Goal: Task Accomplishment & Management: Complete application form

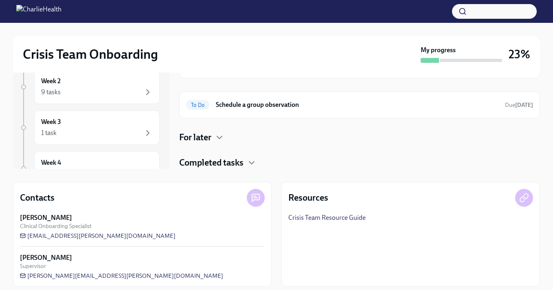
scroll to position [119, 0]
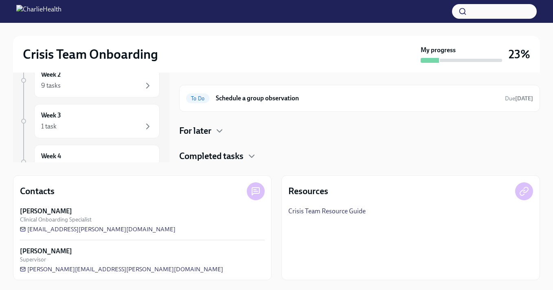
click at [347, 211] on link "Crisis Team Resource Guide" at bounding box center [326, 210] width 77 height 9
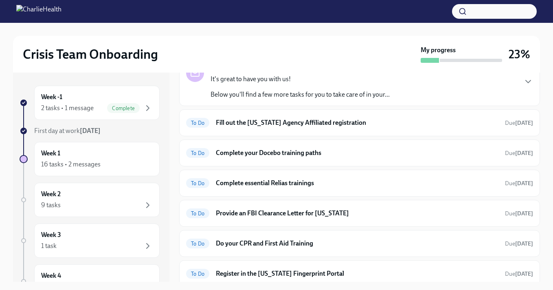
scroll to position [0, 0]
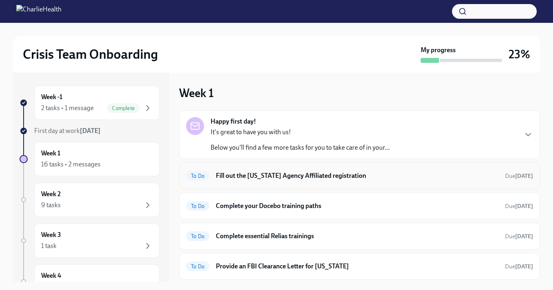
click at [269, 182] on div "To Do Fill out the [US_STATE] Agency Affiliated registration Due [DATE]" at bounding box center [359, 175] width 347 height 13
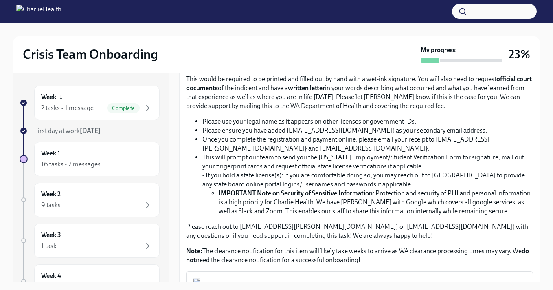
scroll to position [220, 0]
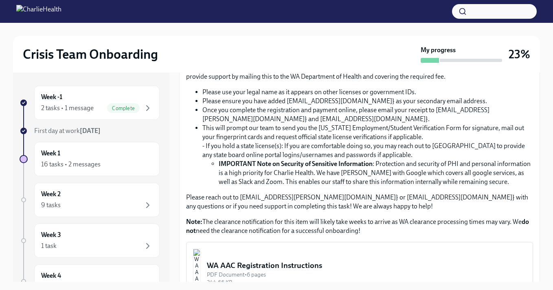
click at [358, 263] on div "WA AAC Registration Instructions" at bounding box center [366, 265] width 319 height 11
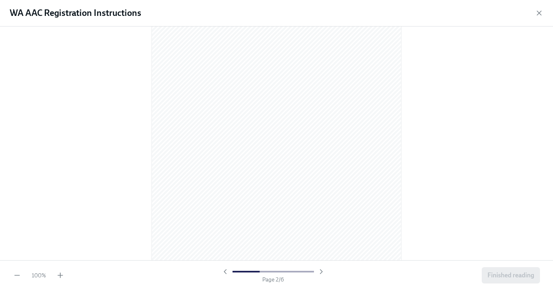
scroll to position [362, 0]
click at [60, 276] on icon "button" at bounding box center [60, 274] width 0 height 5
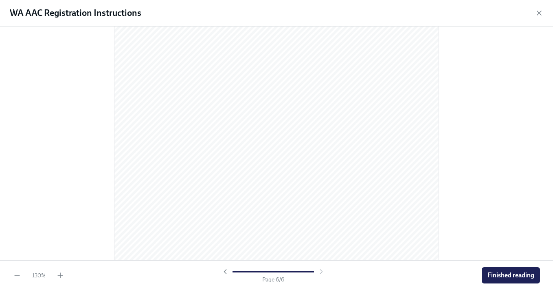
scroll to position [2334, 0]
click at [514, 275] on span "Finished reading" at bounding box center [510, 275] width 47 height 8
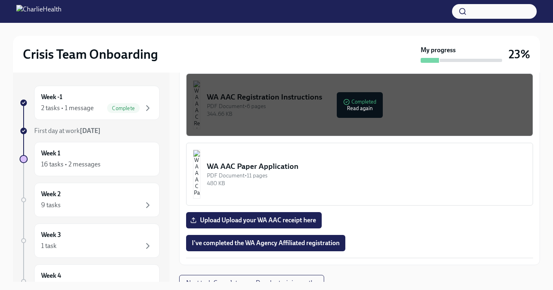
scroll to position [389, 0]
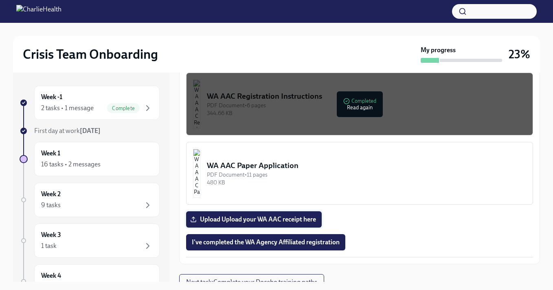
click at [287, 221] on span "Upload Upload your WA AAC receipt here" at bounding box center [254, 219] width 124 height 8
click at [0, 0] on input "Upload Upload your WA AAC receipt here" at bounding box center [0, 0] width 0 height 0
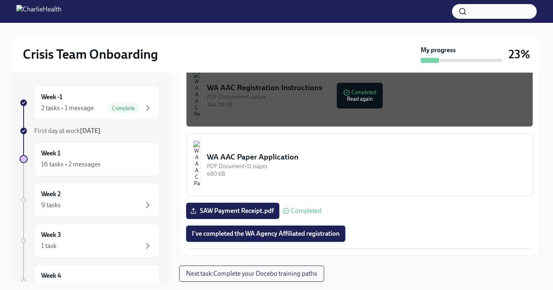
click at [326, 235] on span "I've completed the WA Agency Affiliated registration" at bounding box center [266, 233] width 148 height 8
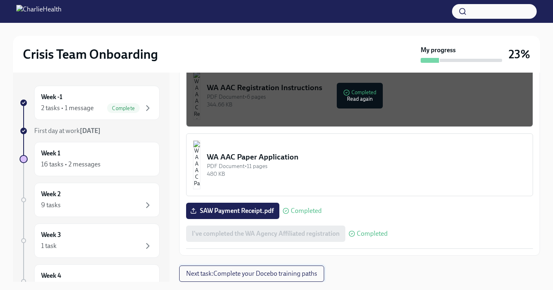
click at [296, 278] on button "Next task : Complete your Docebo training paths" at bounding box center [251, 273] width 145 height 16
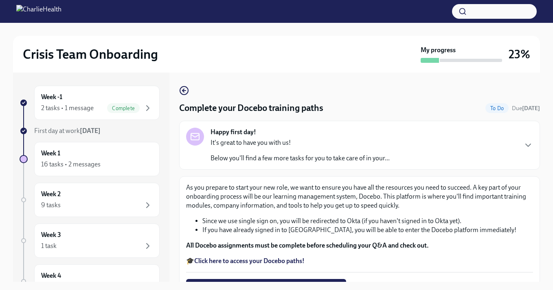
scroll to position [53, 0]
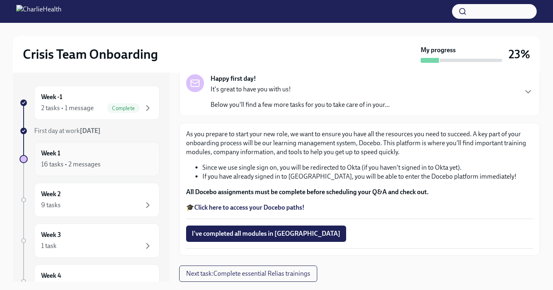
click at [97, 170] on div "Week 1 16 tasks • 2 messages" at bounding box center [96, 159] width 125 height 34
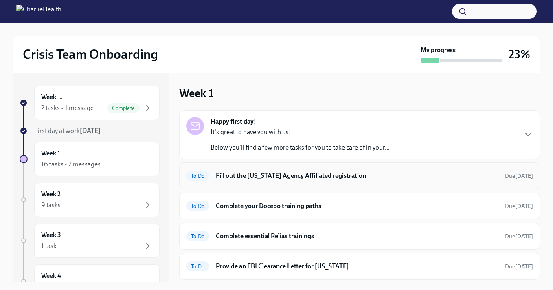
click at [318, 179] on h6 "Fill out the [US_STATE] Agency Affiliated registration" at bounding box center [357, 175] width 283 height 9
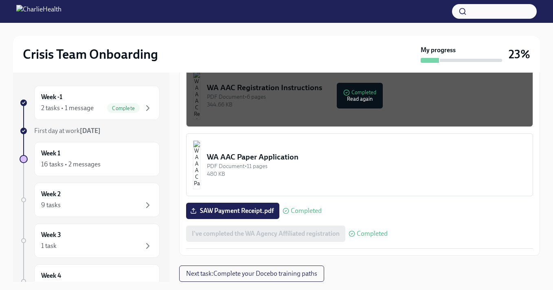
scroll to position [15, 0]
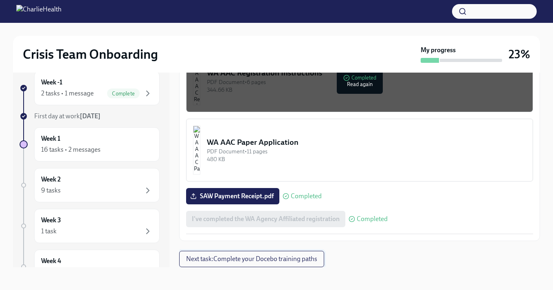
click at [288, 261] on span "Next task : Complete your Docebo training paths" at bounding box center [251, 259] width 131 height 8
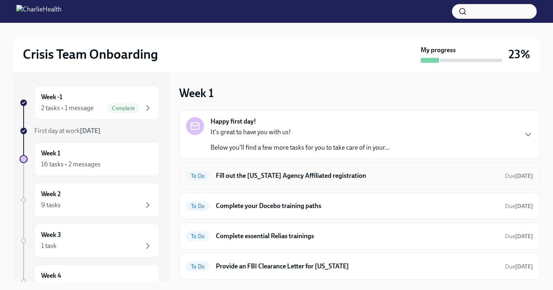
click at [301, 180] on div "To Do Fill out the [US_STATE] Agency Affiliated registration Due [DATE]" at bounding box center [359, 175] width 347 height 13
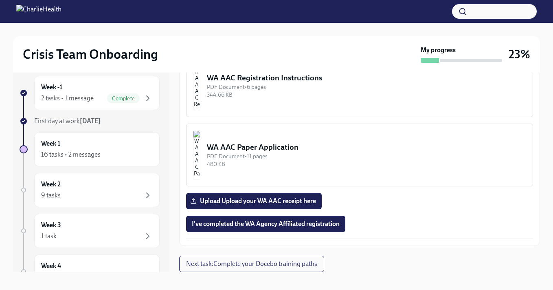
scroll to position [13, 0]
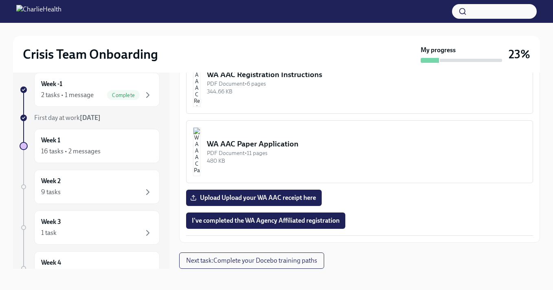
click at [358, 154] on div "PDF Document • 11 pages" at bounding box center [366, 153] width 319 height 8
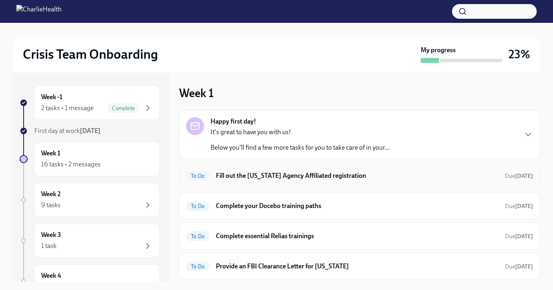
click at [334, 178] on h6 "Fill out the [US_STATE] Agency Affiliated registration" at bounding box center [357, 175] width 283 height 9
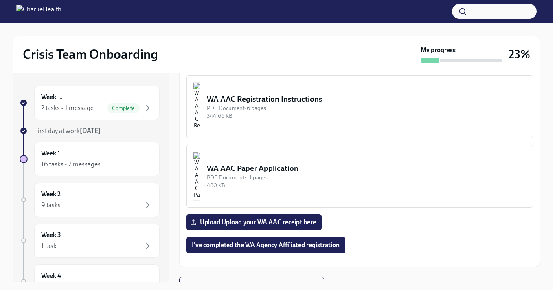
scroll to position [397, 0]
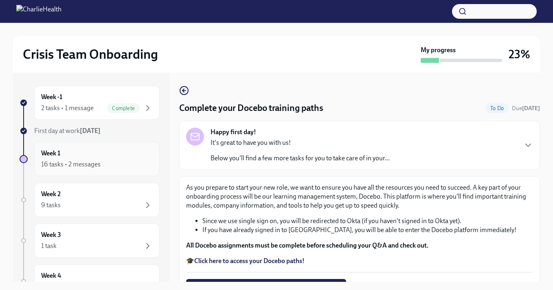
click at [110, 164] on div "16 tasks • 2 messages" at bounding box center [97, 164] width 112 height 10
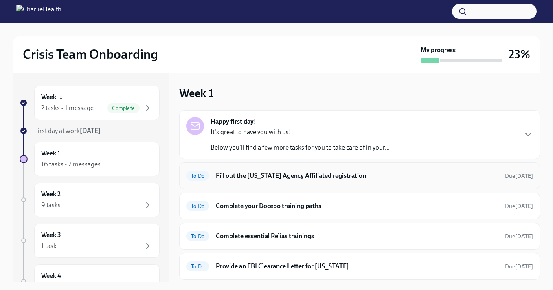
click at [308, 178] on h6 "Fill out the [US_STATE] Agency Affiliated registration" at bounding box center [357, 175] width 283 height 9
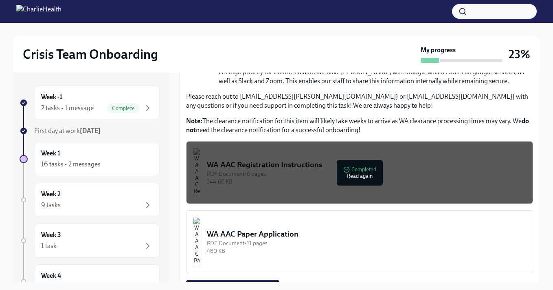
scroll to position [384, 0]
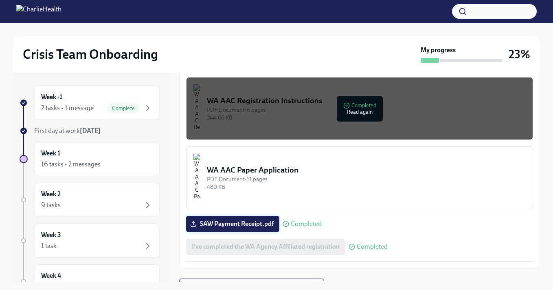
click at [243, 226] on span "SAW Payment Receipt.pdf" at bounding box center [233, 223] width 82 height 8
click at [0, 0] on input "SAW Payment Receipt.pdf" at bounding box center [0, 0] width 0 height 0
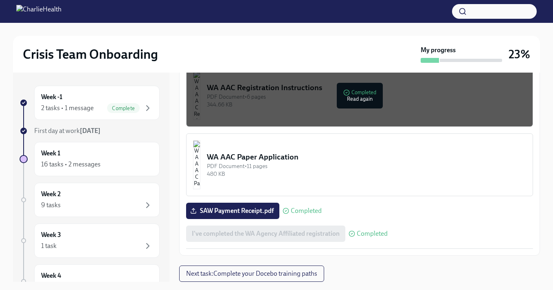
click at [387, 173] on div "480 KB" at bounding box center [366, 174] width 319 height 8
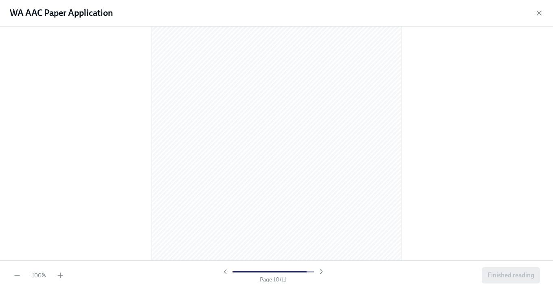
scroll to position [3402, 0]
click at [508, 276] on span "Finished reading" at bounding box center [510, 275] width 47 height 8
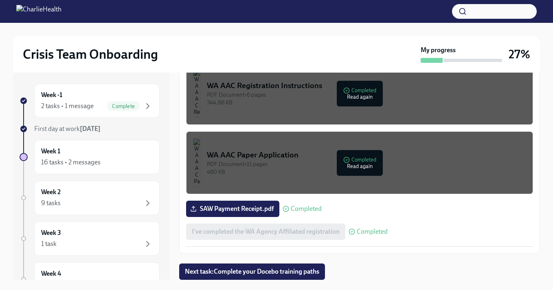
scroll to position [15, 0]
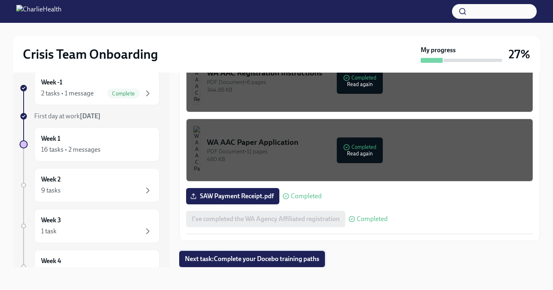
click at [298, 261] on span "Next task : Complete your Docebo training paths" at bounding box center [252, 259] width 134 height 8
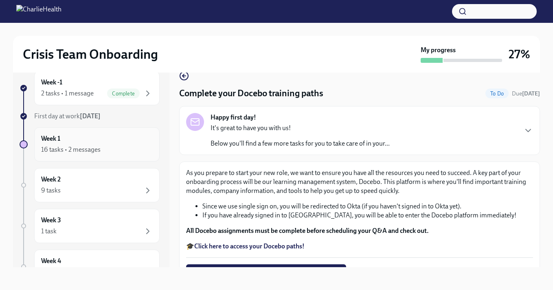
click at [104, 151] on div "16 tasks • 2 messages" at bounding box center [97, 150] width 112 height 10
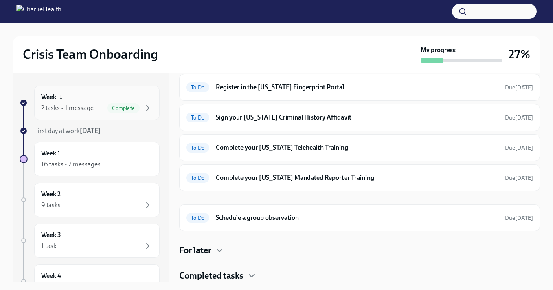
click at [85, 111] on div "2 tasks • 1 message" at bounding box center [67, 107] width 53 height 9
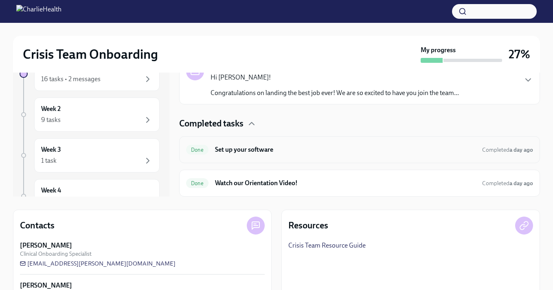
scroll to position [87, 0]
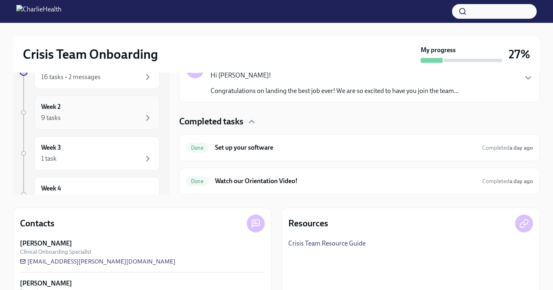
click at [97, 109] on div "Week 2 9 tasks" at bounding box center [97, 112] width 112 height 20
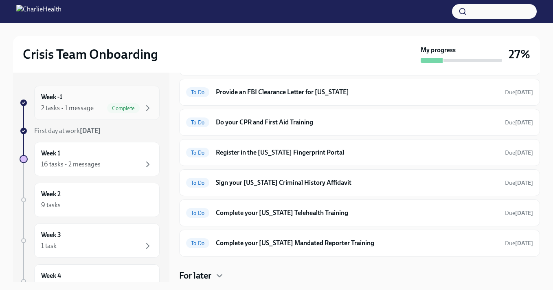
click at [121, 103] on div "Complete" at bounding box center [123, 108] width 33 height 10
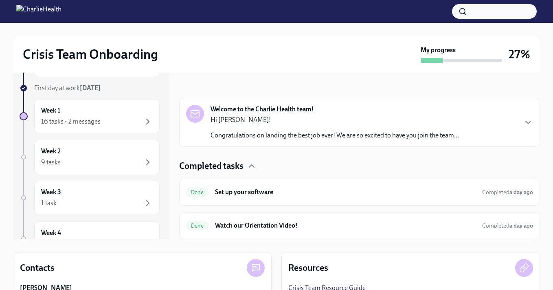
scroll to position [48, 0]
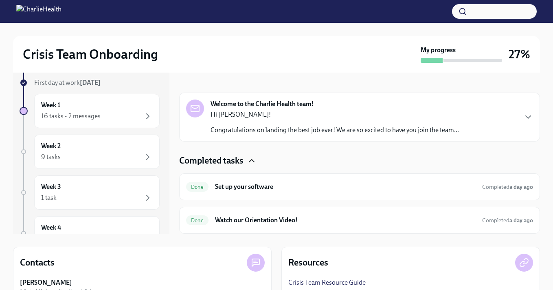
click at [251, 160] on icon "button" at bounding box center [251, 160] width 5 height 2
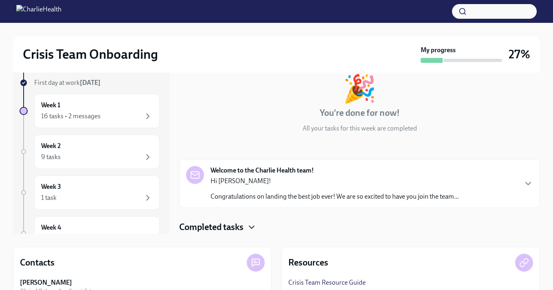
click at [251, 228] on icon "button" at bounding box center [252, 227] width 10 height 10
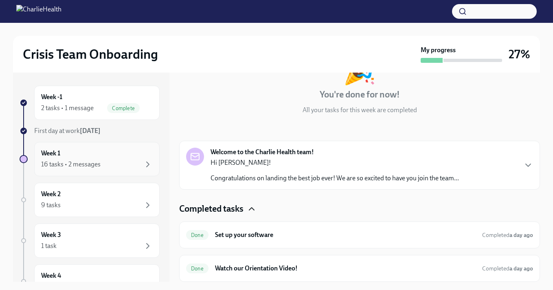
click at [101, 156] on div "Week 1 16 tasks • 2 messages" at bounding box center [97, 159] width 112 height 20
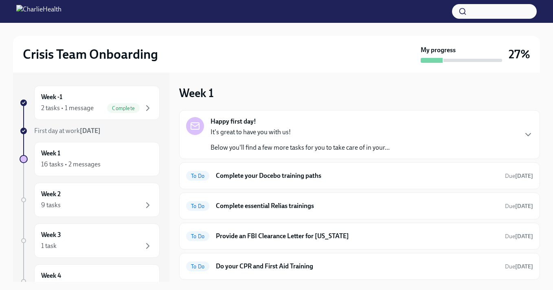
click at [383, 138] on div "It's great to have you with us! Below you'll find a few more tasks for you to t…" at bounding box center [300, 139] width 179 height 24
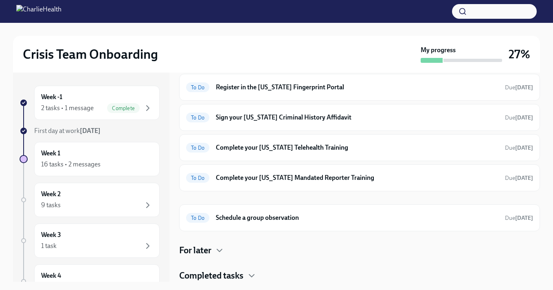
scroll to position [460, 0]
click at [233, 274] on h4 "Completed tasks" at bounding box center [211, 275] width 64 height 12
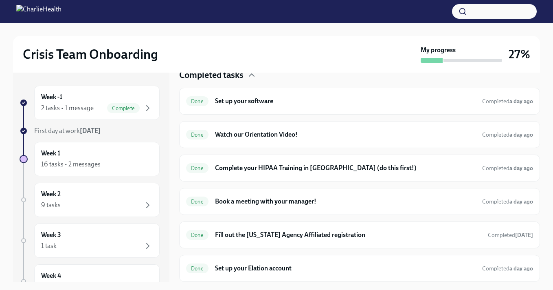
scroll to position [660, 0]
